Goal: Find specific page/section: Find specific page/section

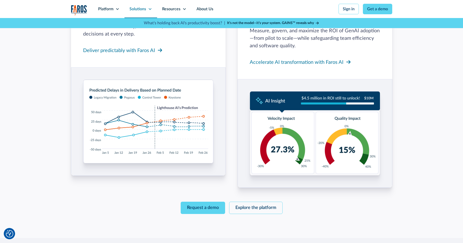
scroll to position [457, 0]
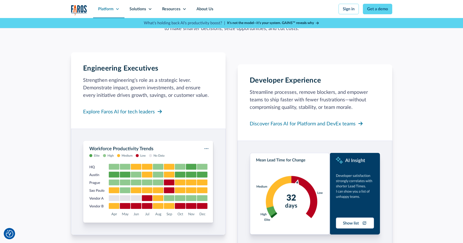
click at [116, 10] on icon at bounding box center [117, 9] width 4 height 4
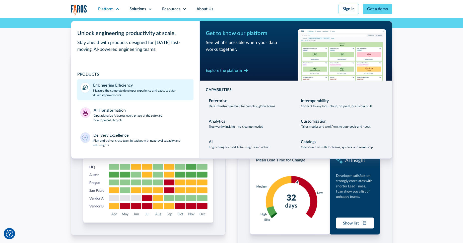
click at [129, 89] on p "Measure the complete developer experience and execute data-driven improvements" at bounding box center [141, 93] width 97 height 9
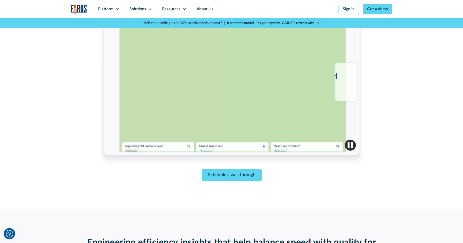
scroll to position [197, 0]
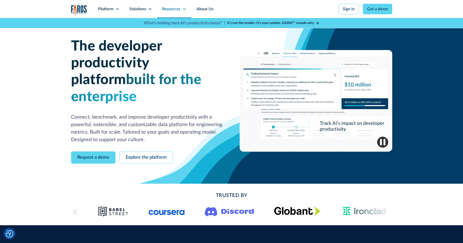
click at [173, 5] on div "Resources" at bounding box center [174, 9] width 34 height 18
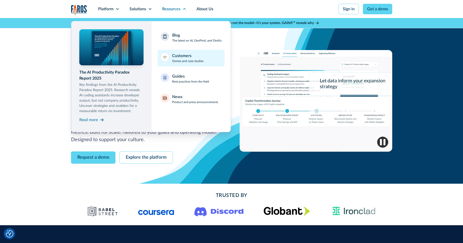
click at [177, 65] on link "Customers Stories and case studies" at bounding box center [190, 58] width 67 height 17
